Goal: Navigation & Orientation: Find specific page/section

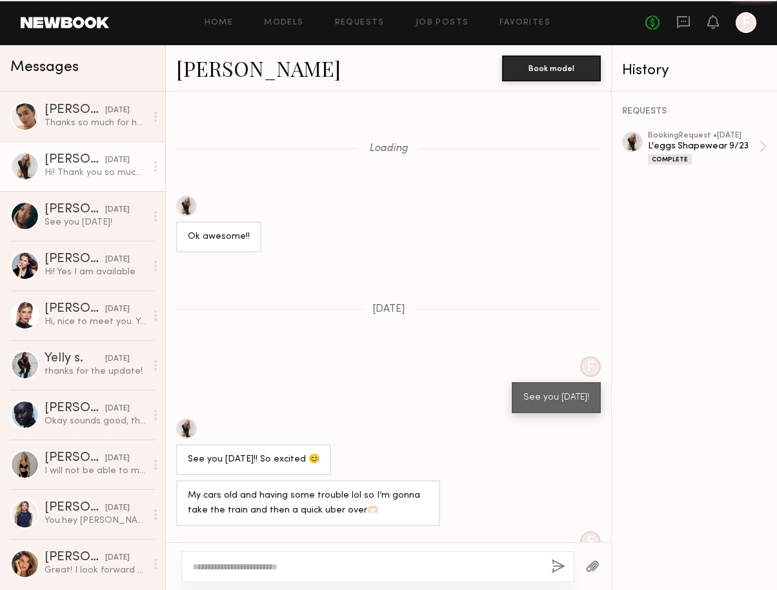
scroll to position [2468, 0]
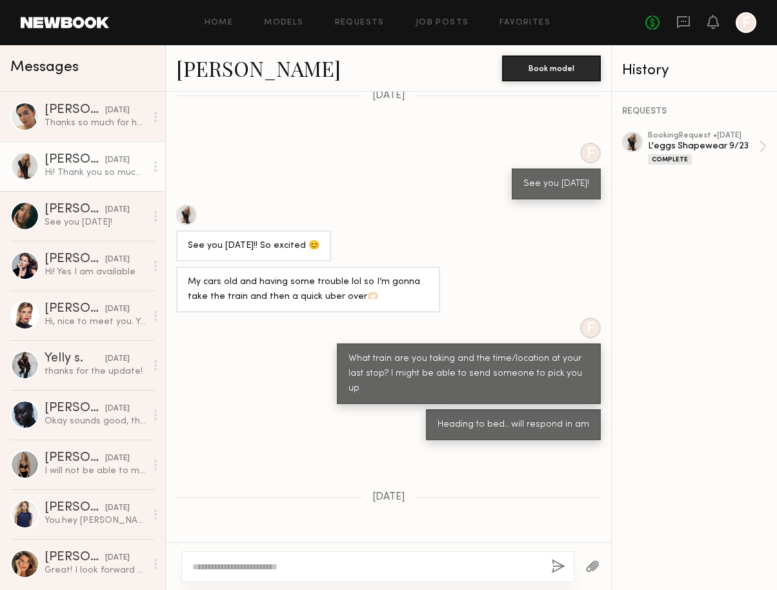
scroll to position [2468, 0]
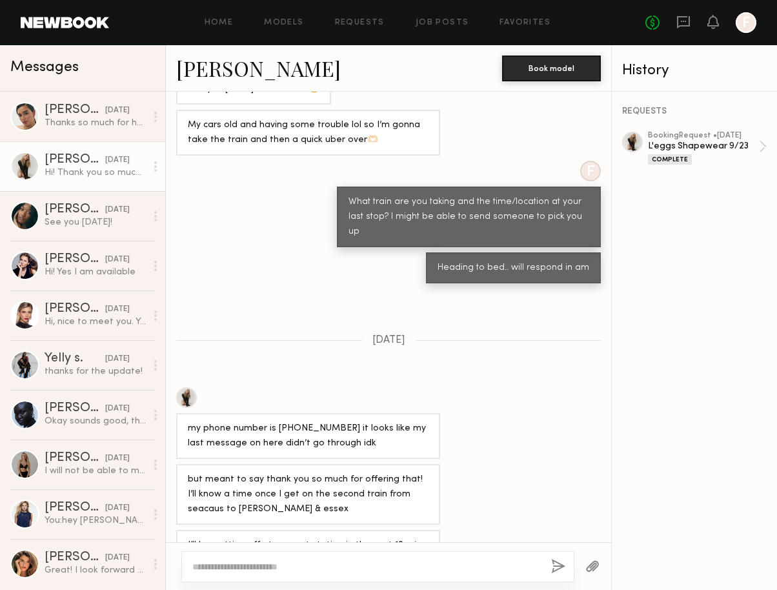
click at [349, 24] on link "Requests" at bounding box center [360, 23] width 50 height 8
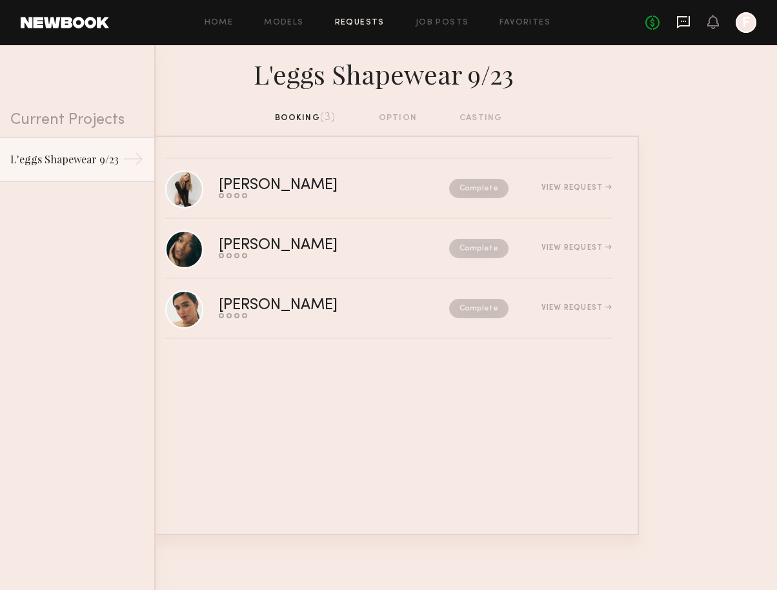
click at [687, 22] on icon at bounding box center [683, 22] width 14 height 14
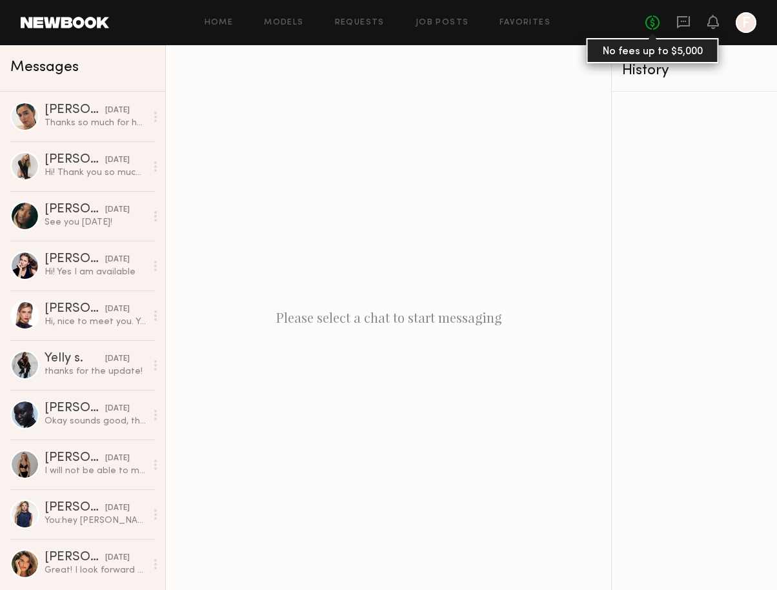
click at [658, 25] on link "No fees up to $5,000" at bounding box center [652, 22] width 14 height 14
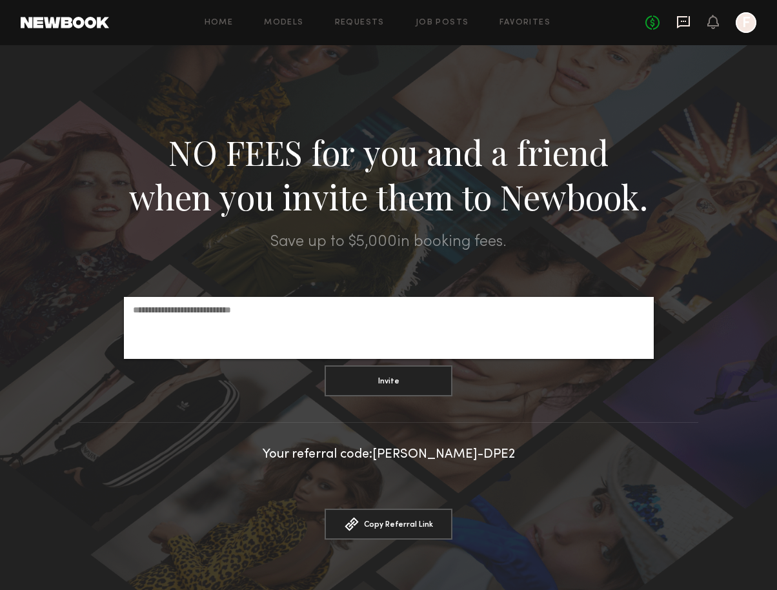
click at [682, 21] on icon at bounding box center [683, 21] width 5 height 1
